Goal: Book appointment/travel/reservation

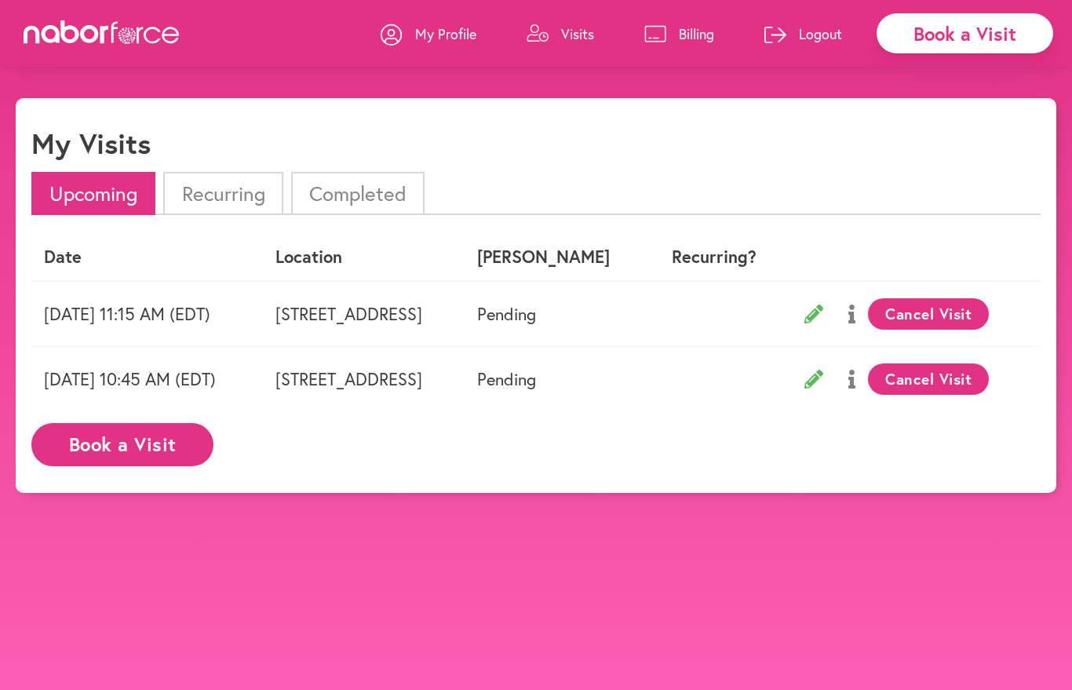
click at [443, 37] on p "My Profile" at bounding box center [445, 33] width 61 height 19
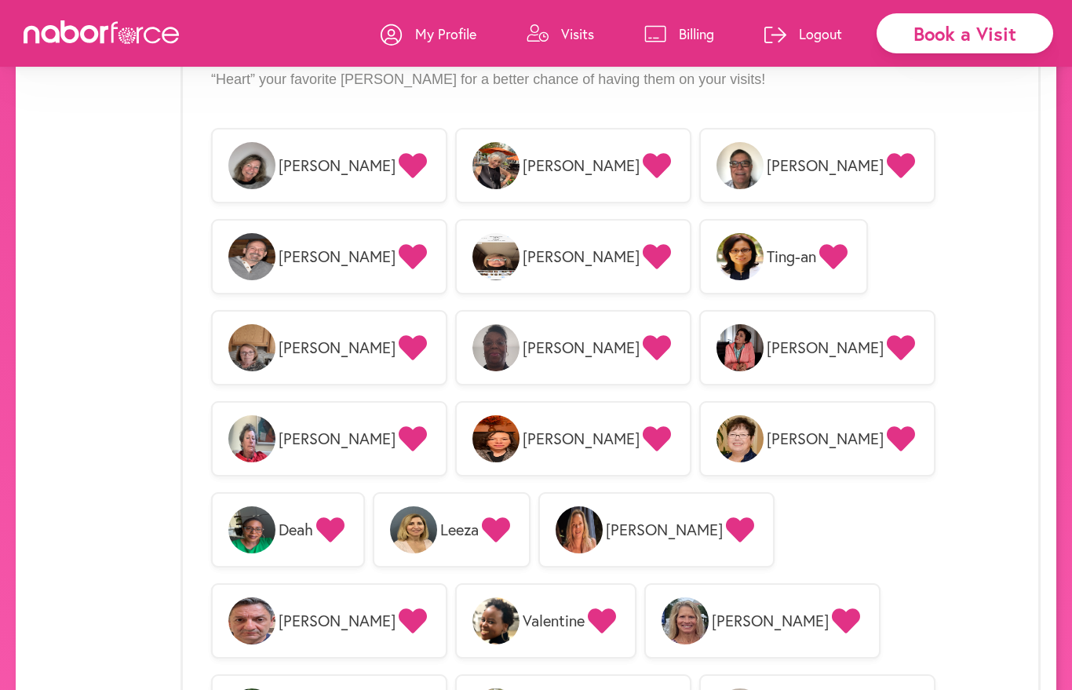
scroll to position [1235, 0]
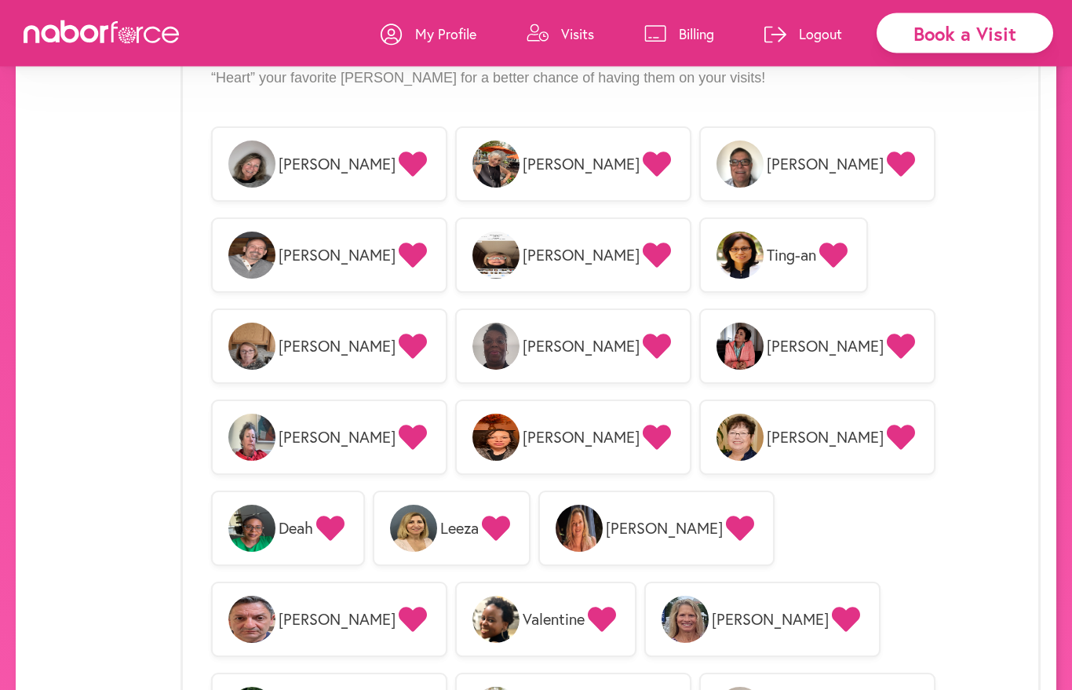
click at [977, 532] on div "[PERSON_NAME] [PERSON_NAME] [PERSON_NAME]-an [PERSON_NAME] [PERSON_NAME] [PERSO…" at bounding box center [610, 665] width 799 height 1093
click at [561, 35] on p "Visits" at bounding box center [577, 33] width 33 height 19
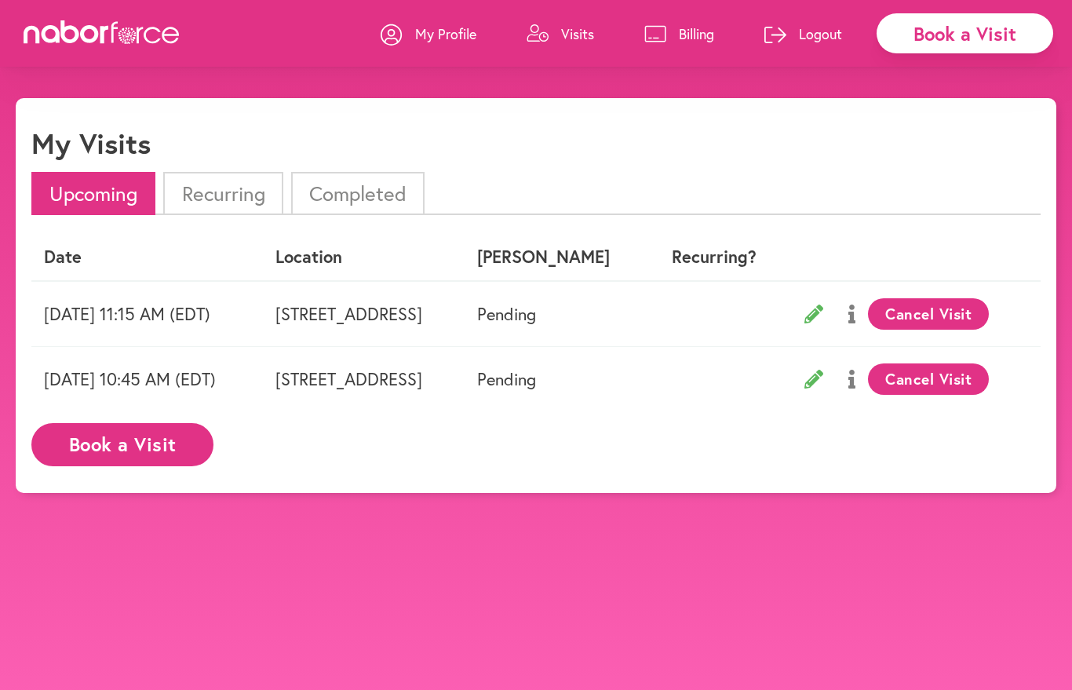
click at [150, 455] on button "Book a Visit" at bounding box center [122, 444] width 182 height 43
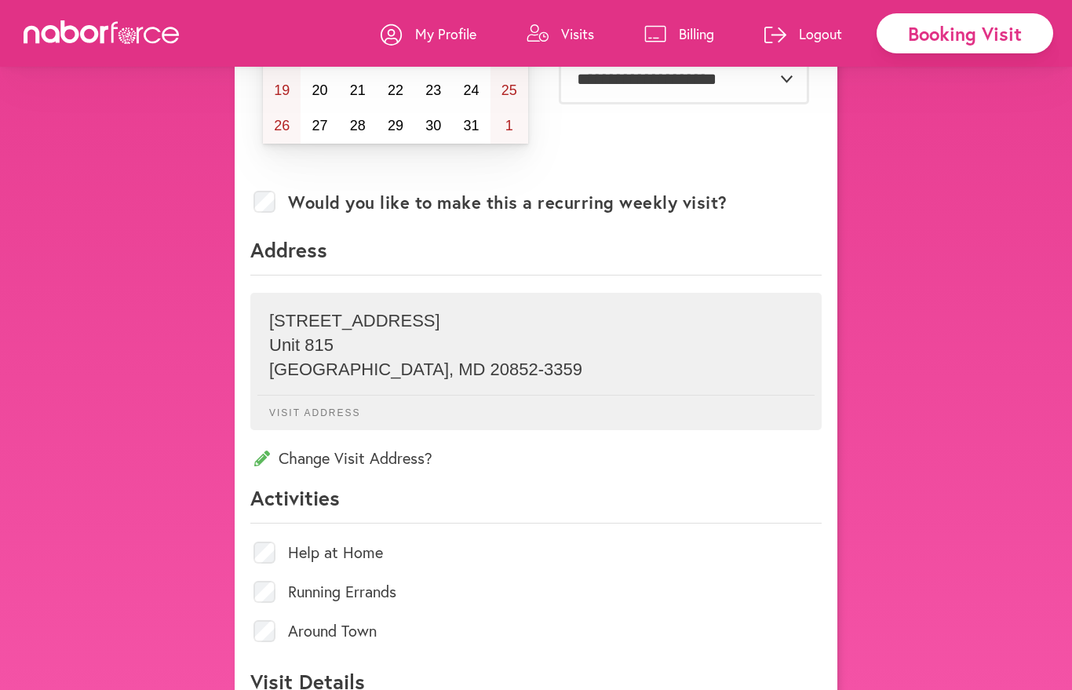
scroll to position [299, 0]
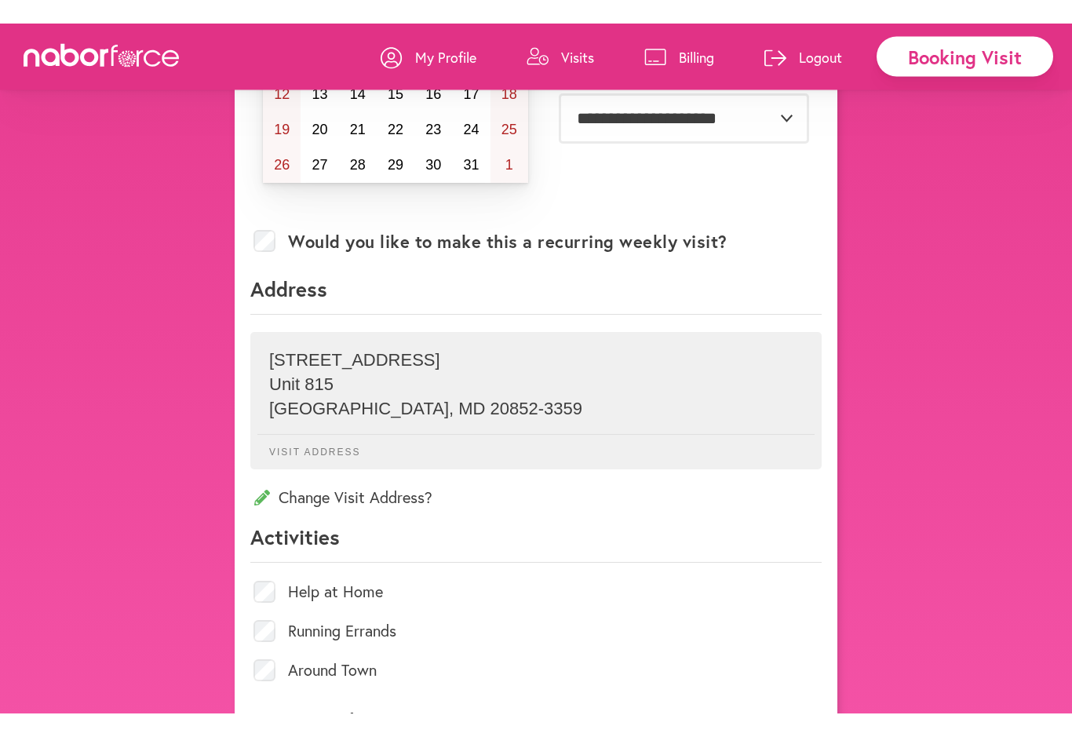
scroll to position [29, 0]
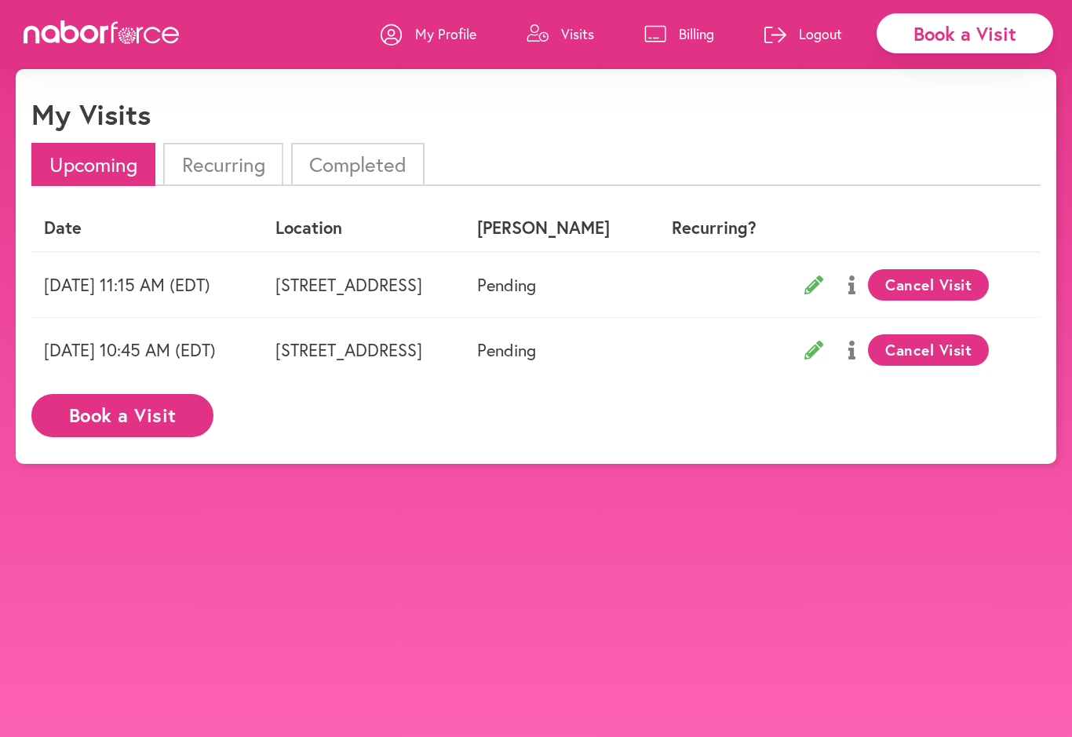
click at [435, 52] on link "My Profile" at bounding box center [429, 33] width 96 height 47
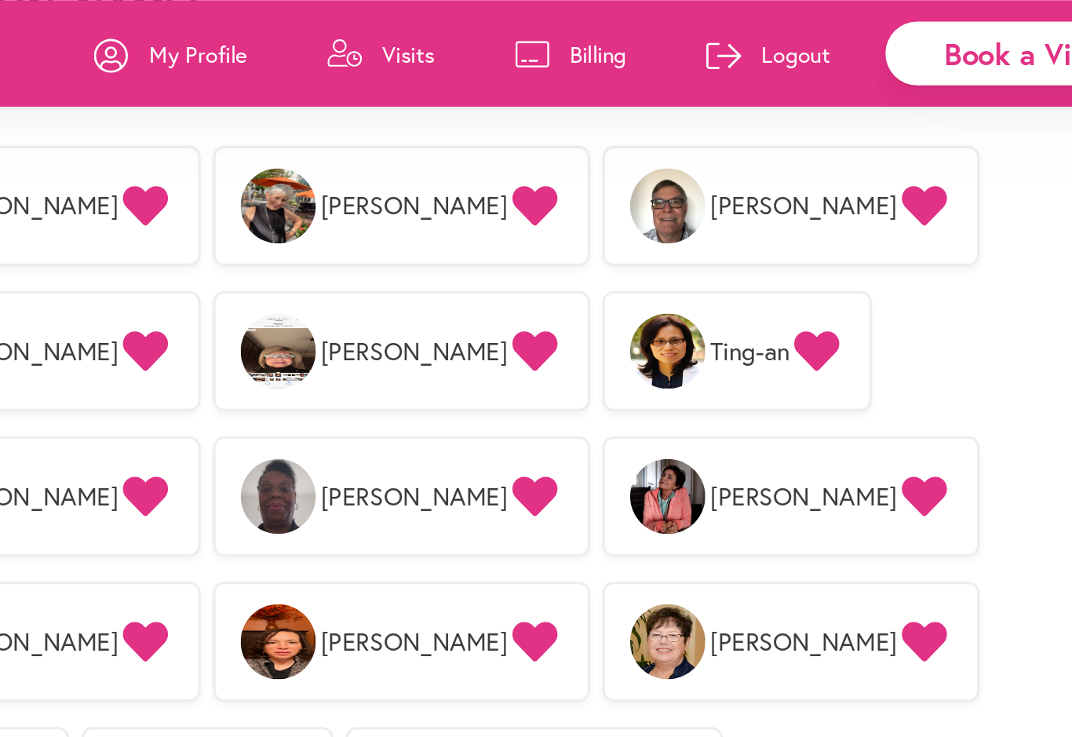
scroll to position [1260, 0]
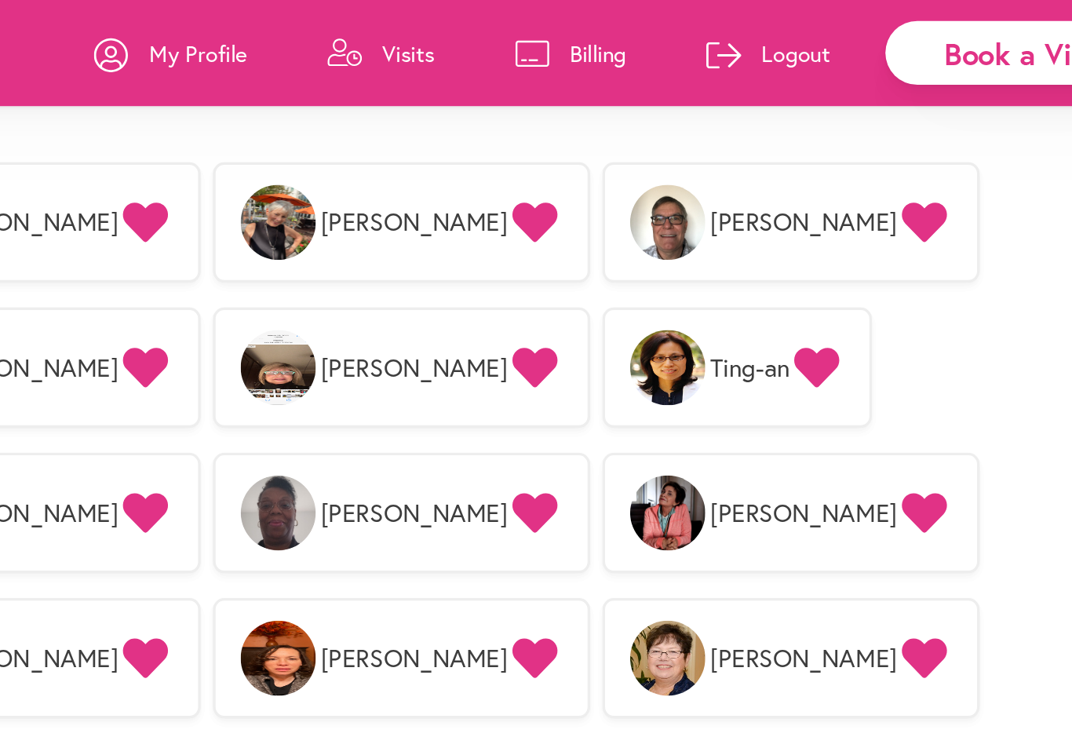
click at [623, 258] on div "[PERSON_NAME] [PERSON_NAME] [PERSON_NAME]-an [PERSON_NAME] [PERSON_NAME] [PERSO…" at bounding box center [610, 640] width 799 height 1093
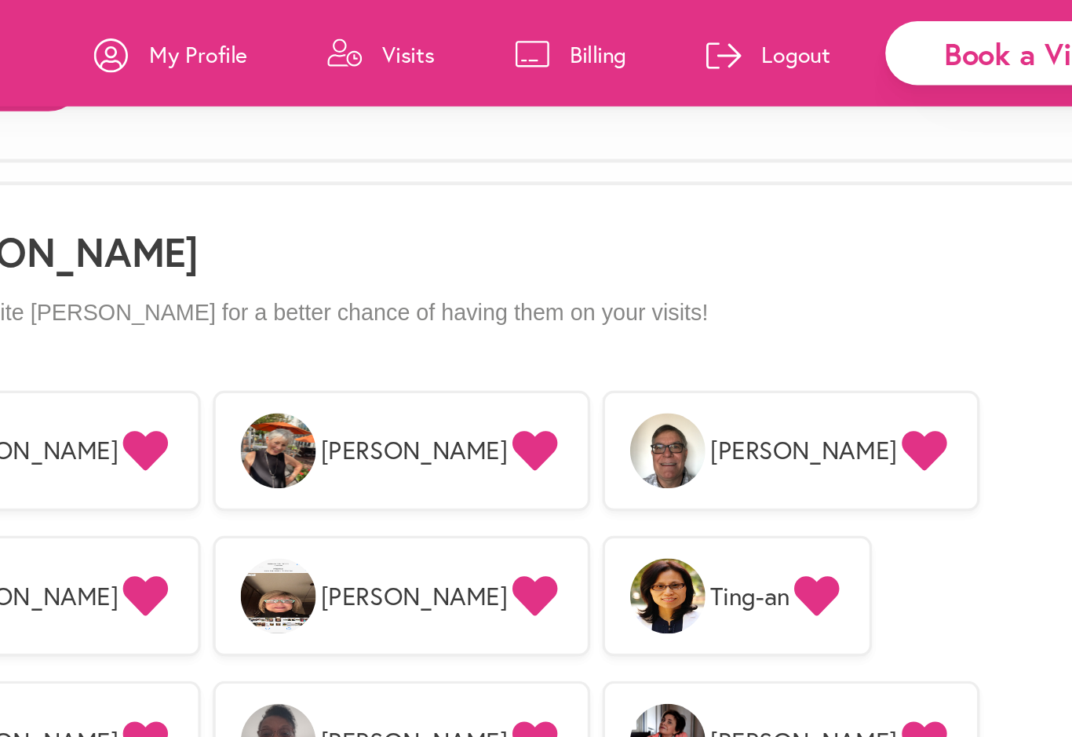
scroll to position [1102, 0]
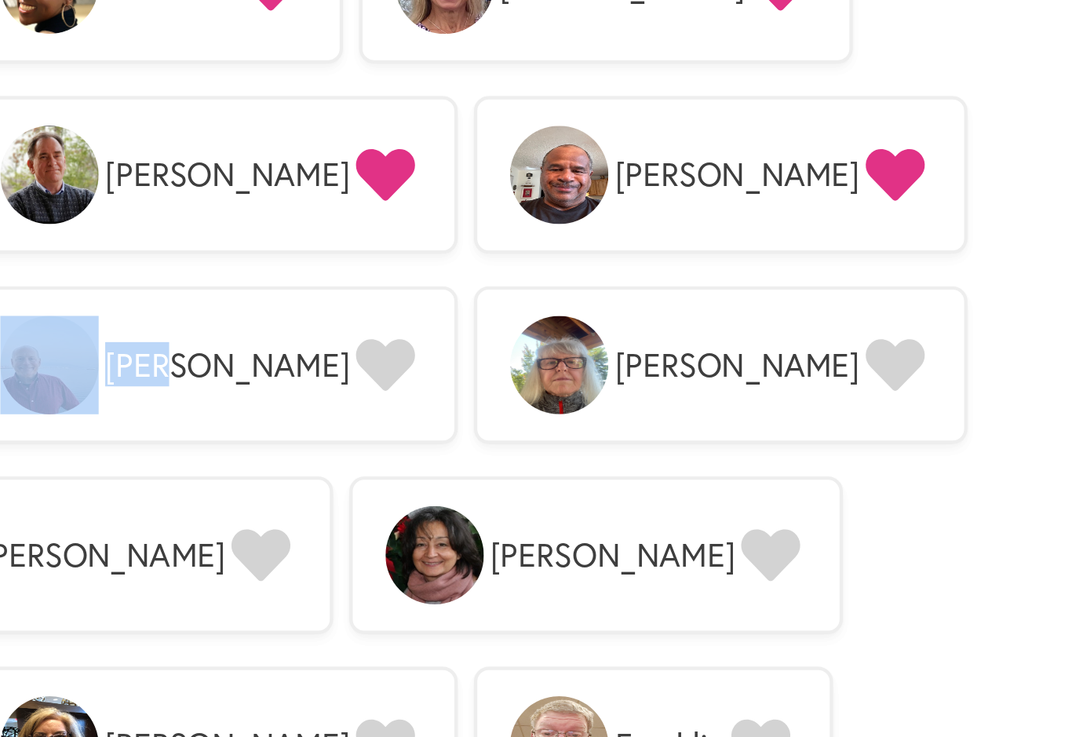
scroll to position [1492, 0]
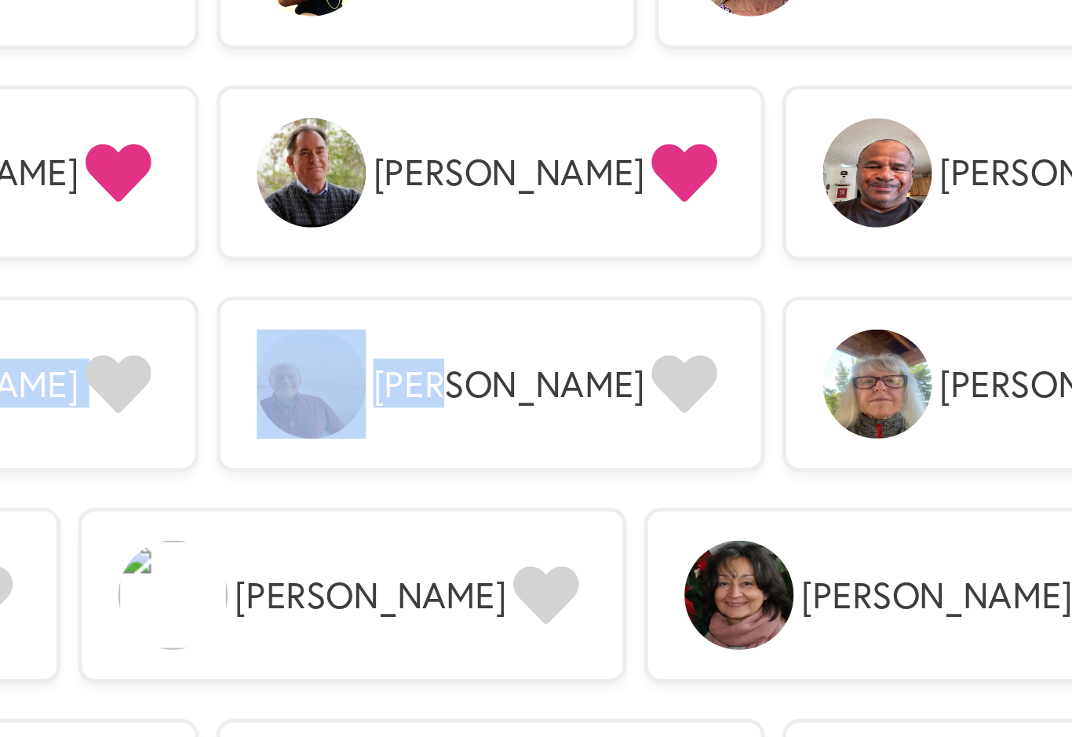
click at [211, 115] on div "[PERSON_NAME] [PERSON_NAME] [PERSON_NAME]-an [PERSON_NAME] [PERSON_NAME] [PERSO…" at bounding box center [610, 409] width 799 height 1093
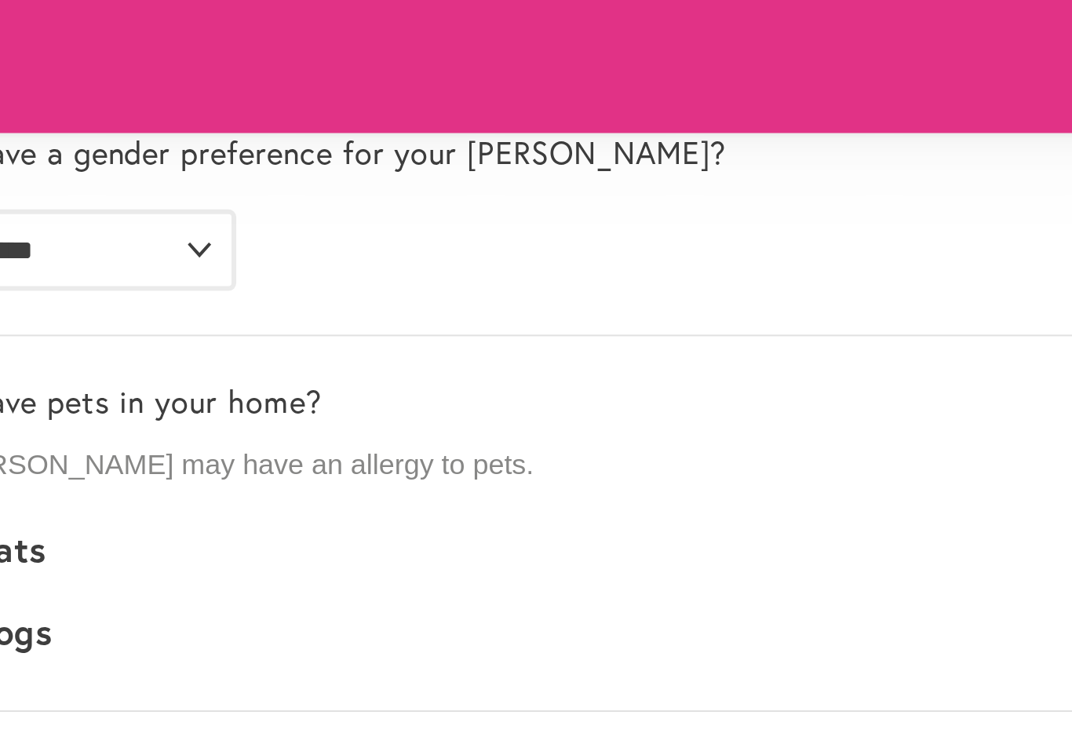
scroll to position [316, 0]
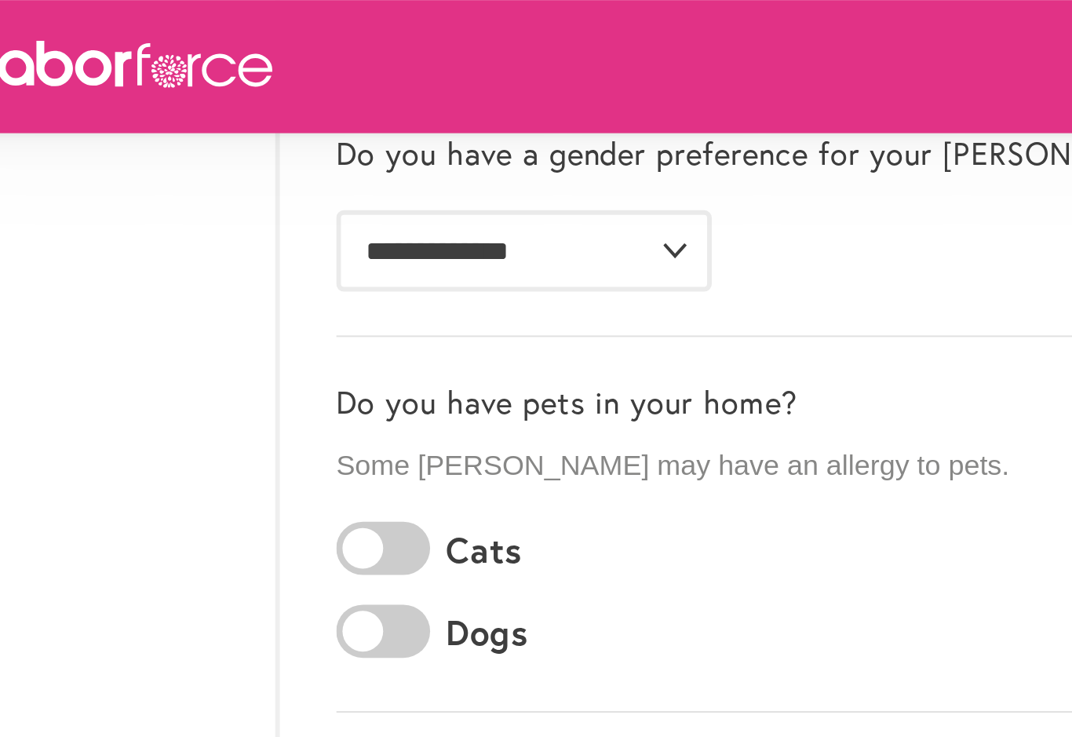
click at [395, 148] on div "**********" at bounding box center [610, 106] width 799 height 99
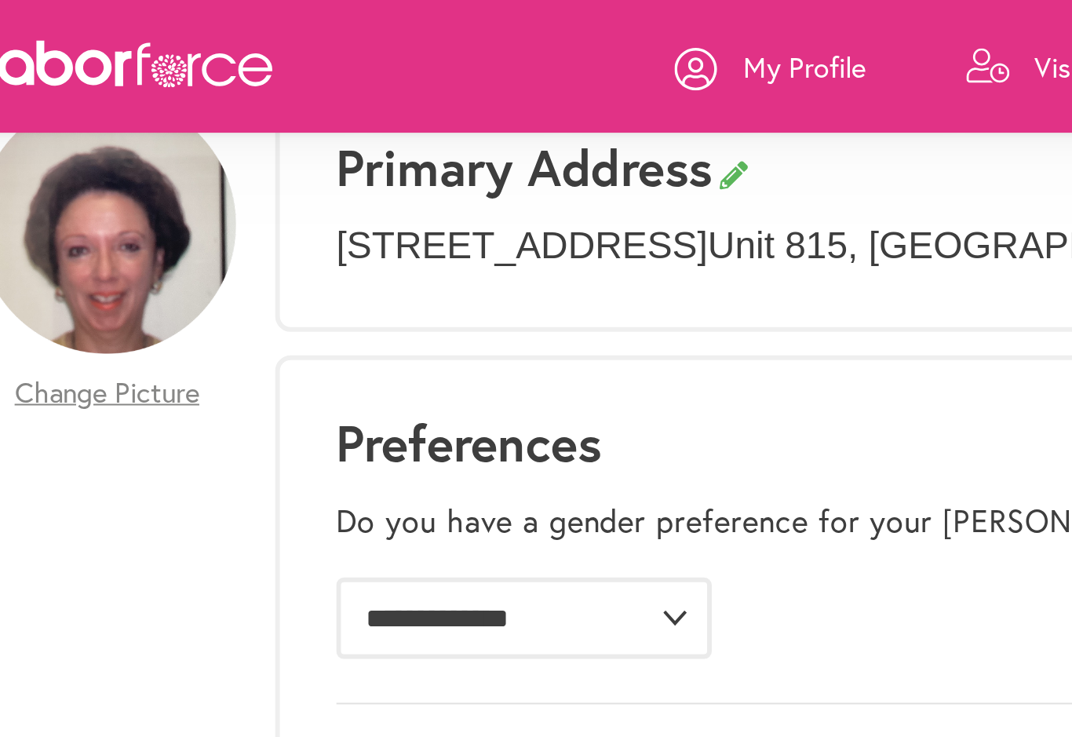
scroll to position [127, 0]
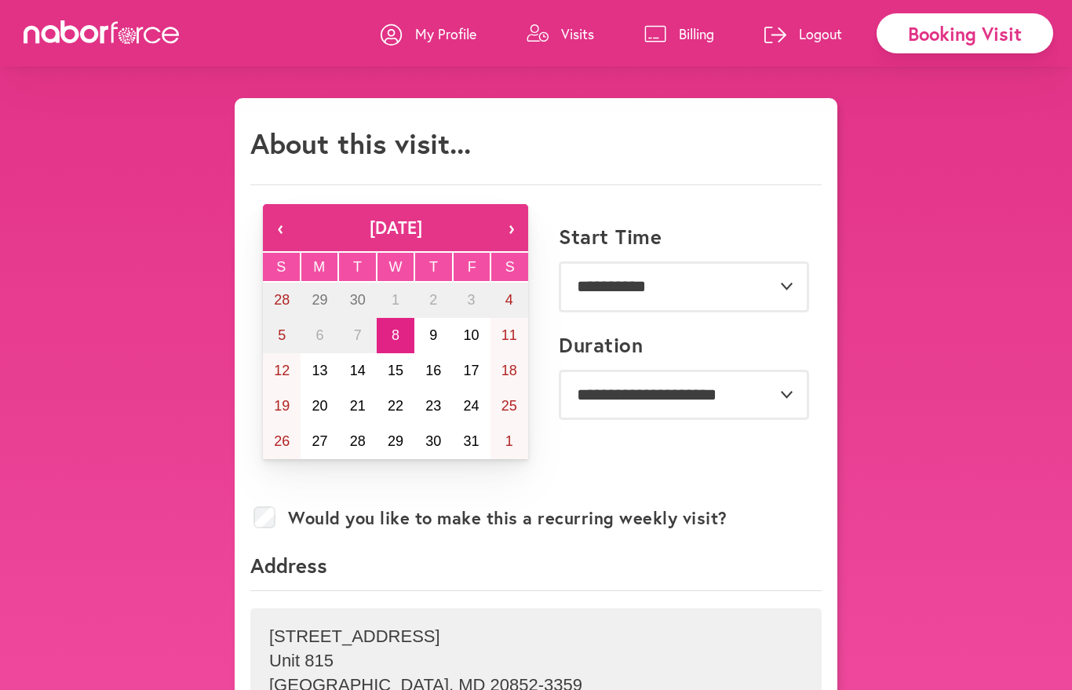
click at [590, 28] on p "Visits" at bounding box center [577, 33] width 33 height 19
